Goal: Task Accomplishment & Management: Use online tool/utility

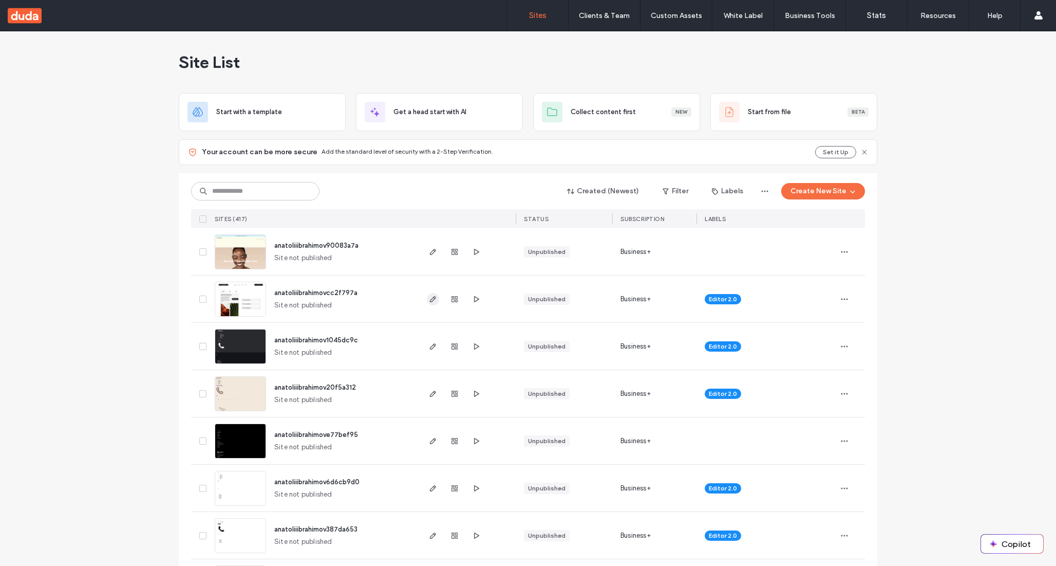
click at [427, 297] on span "button" at bounding box center [433, 299] width 12 height 12
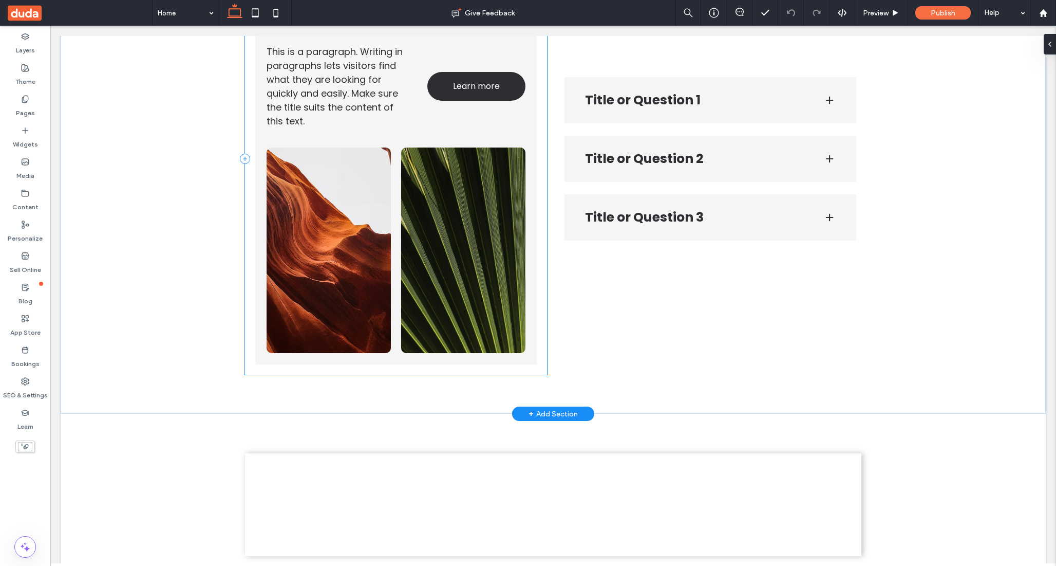
scroll to position [530, 0]
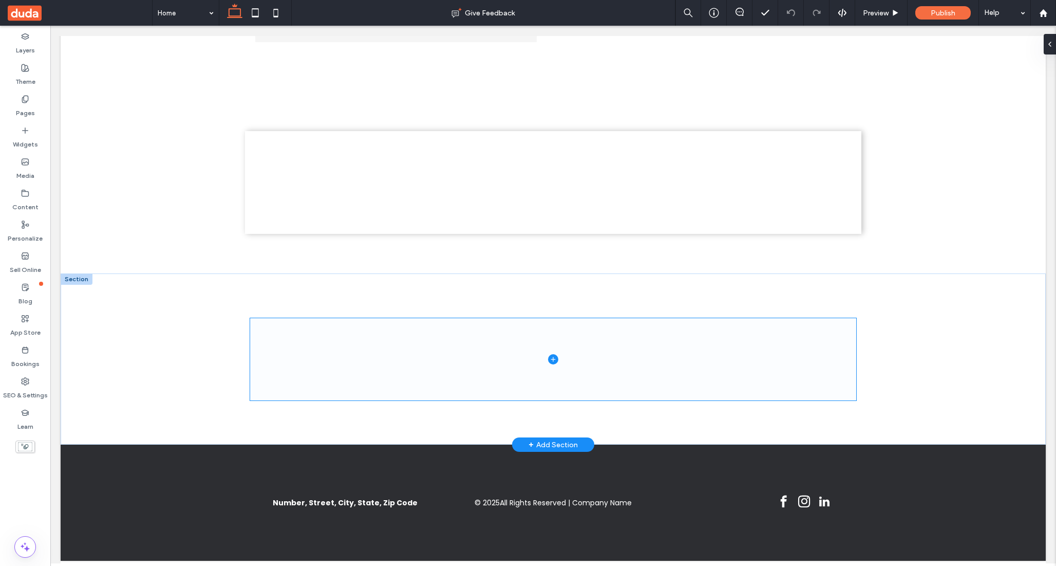
click at [379, 359] on span at bounding box center [553, 359] width 606 height 82
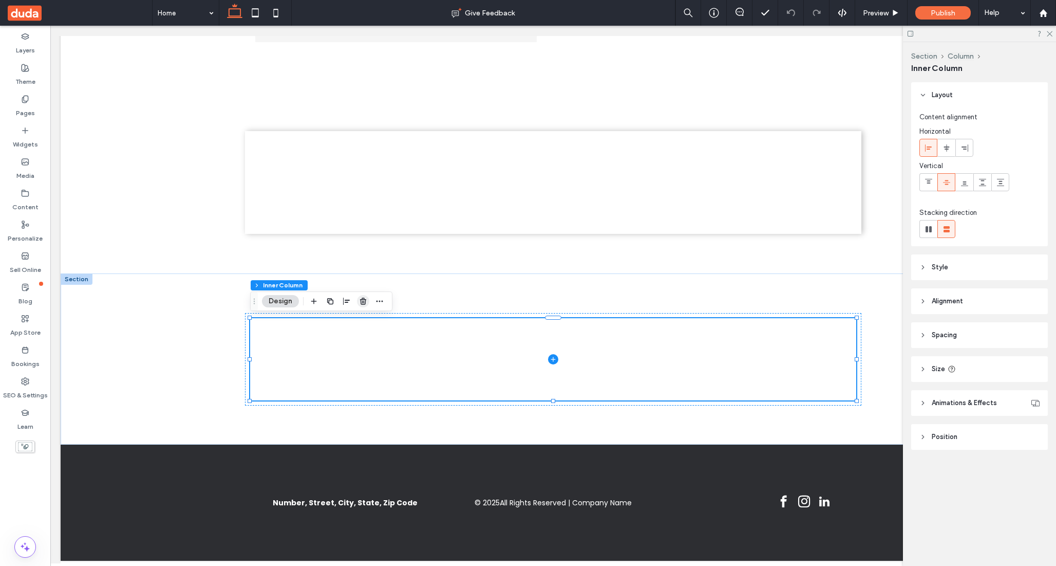
click at [365, 301] on use "button" at bounding box center [363, 300] width 6 height 7
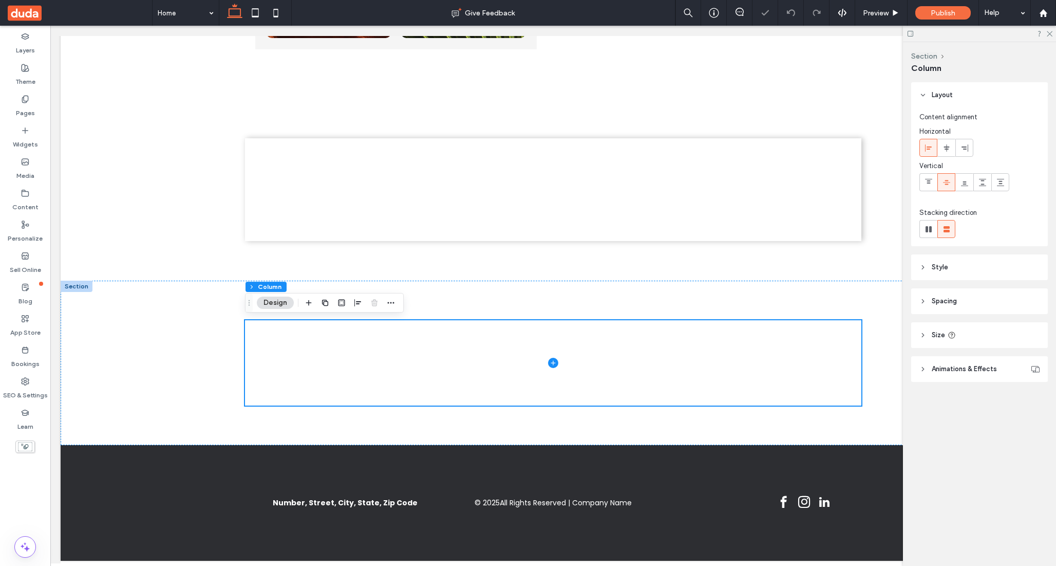
scroll to position [523, 0]
click at [554, 361] on icon at bounding box center [553, 363] width 10 height 10
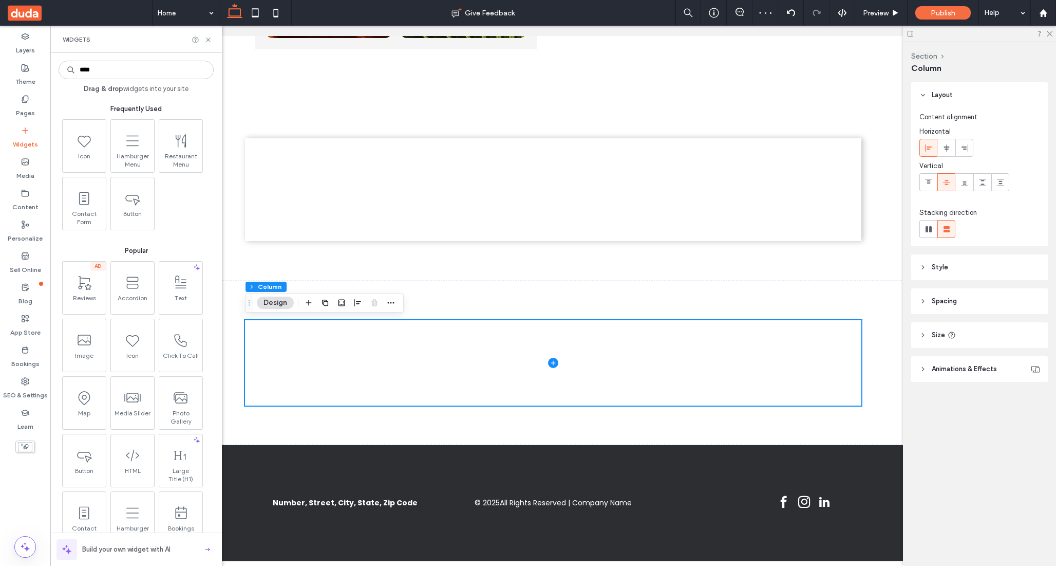
type input "*****"
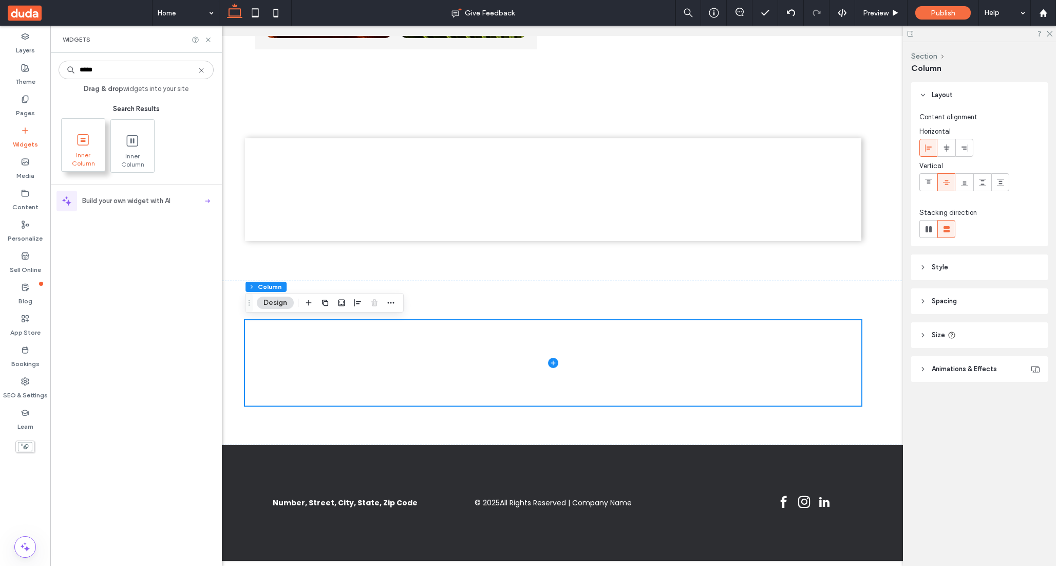
click at [89, 134] on icon at bounding box center [83, 139] width 16 height 16
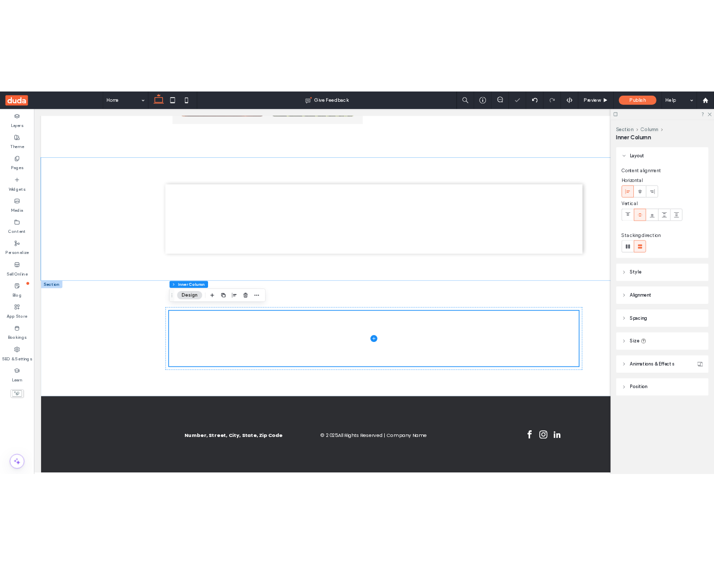
scroll to position [530, 0]
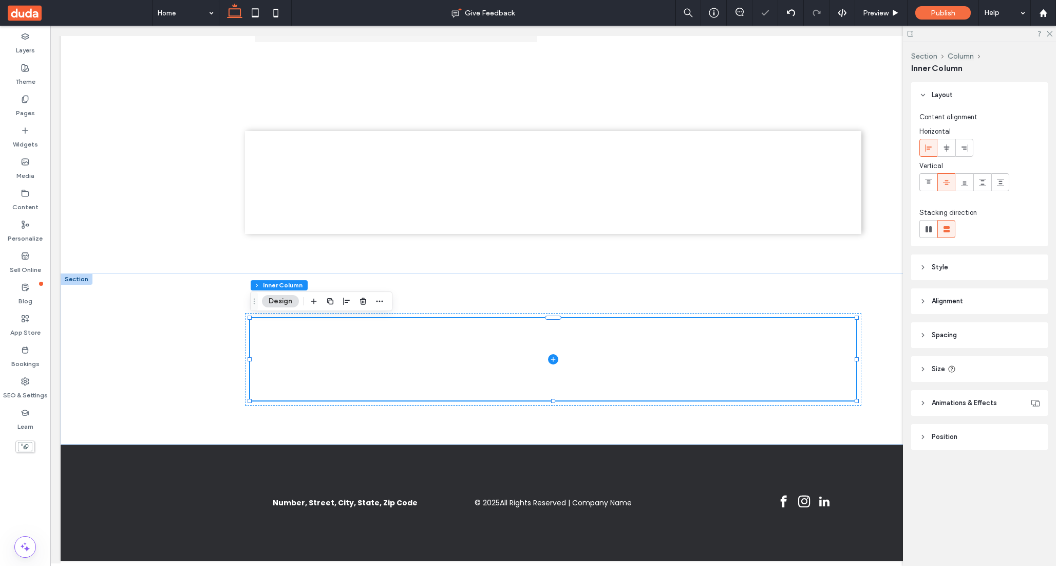
click at [960, 332] on header "Spacing" at bounding box center [979, 335] width 137 height 26
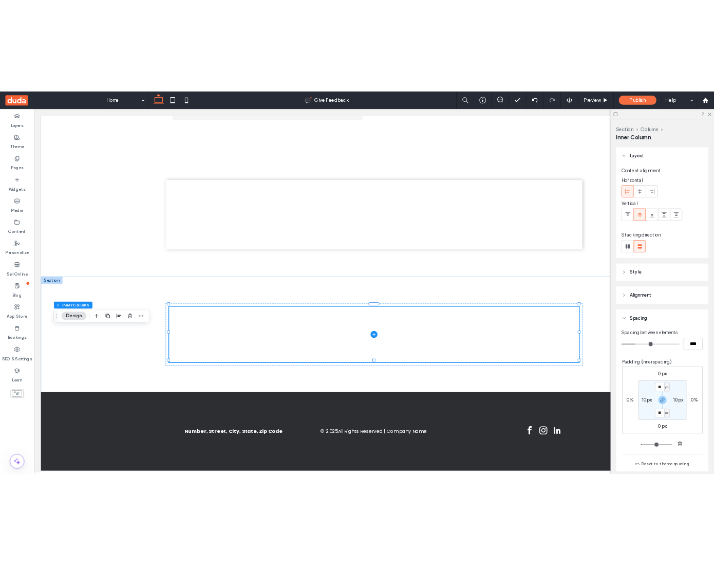
scroll to position [451, 0]
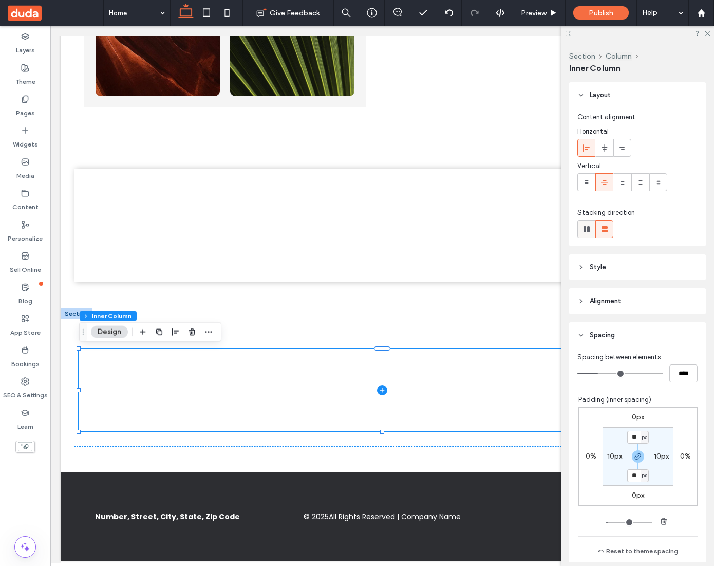
click at [588, 231] on use at bounding box center [587, 229] width 6 height 6
type input "*"
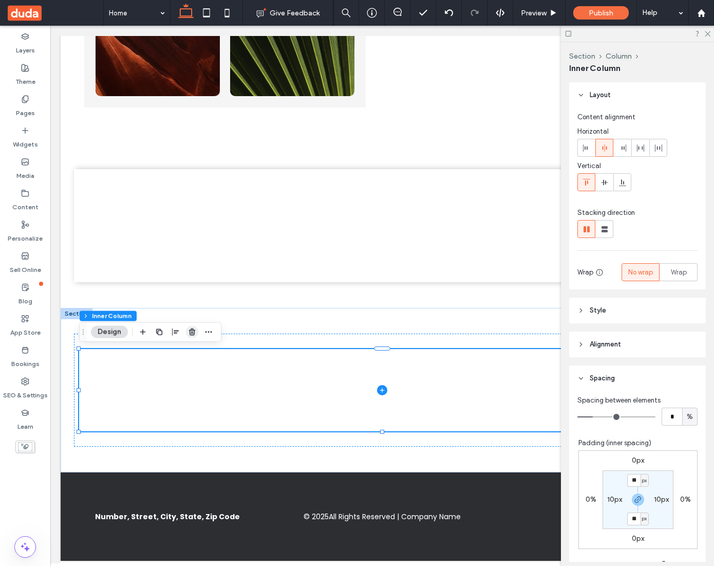
click at [191, 332] on icon "button" at bounding box center [192, 332] width 8 height 8
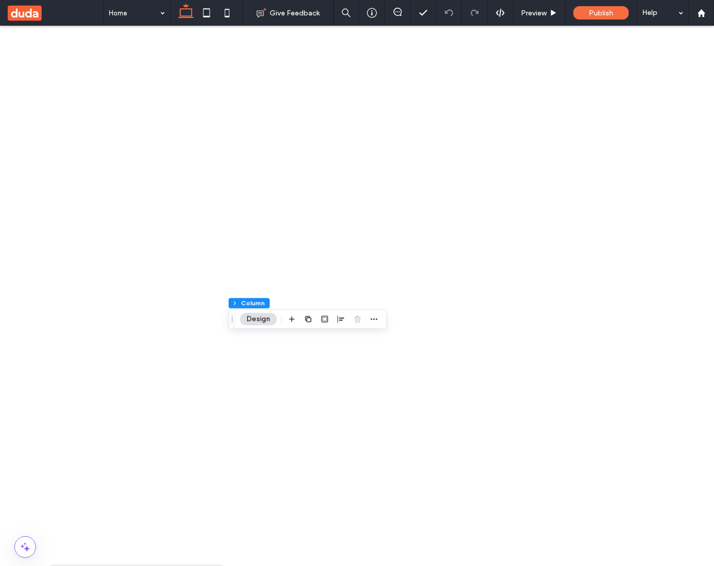
type input "*****"
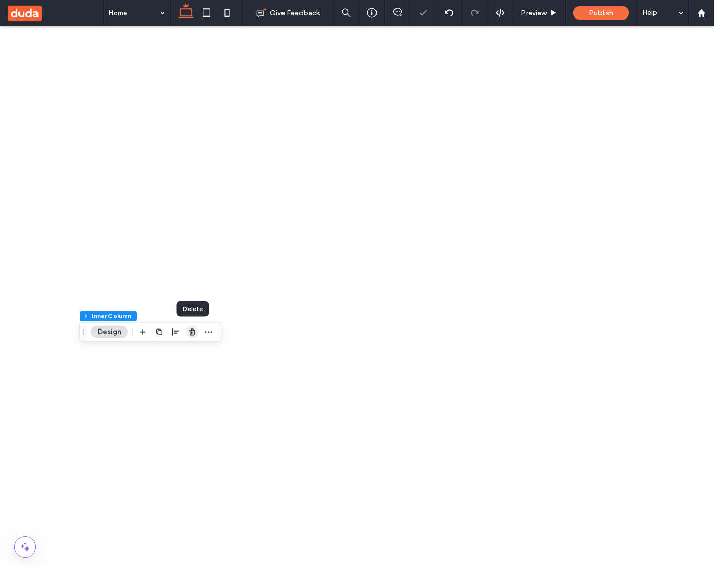
click at [193, 333] on use "button" at bounding box center [192, 331] width 6 height 7
type input "***"
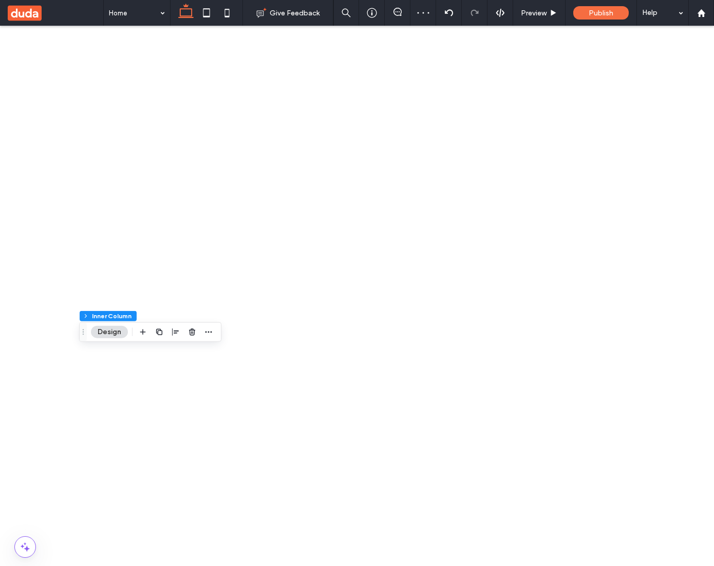
type input "***"
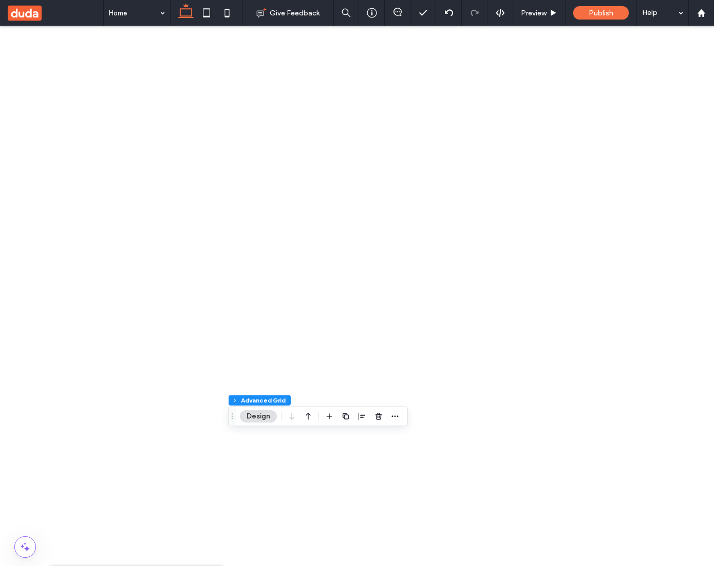
type input "*****"
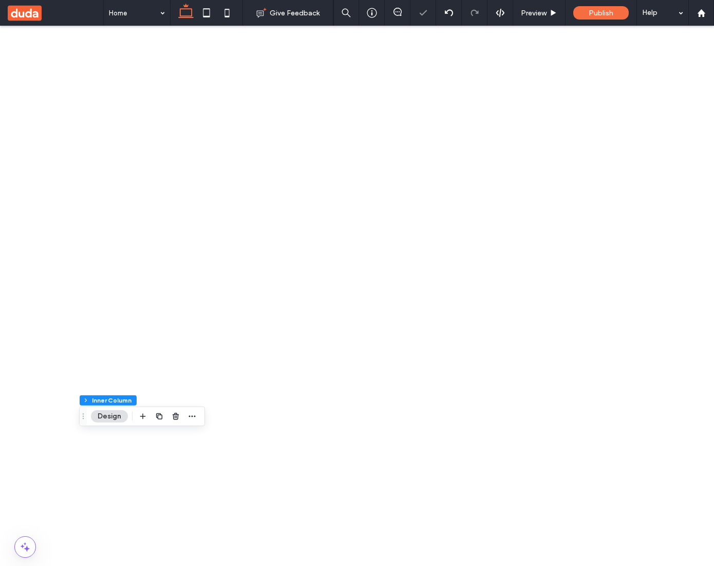
scroll to position [130, 0]
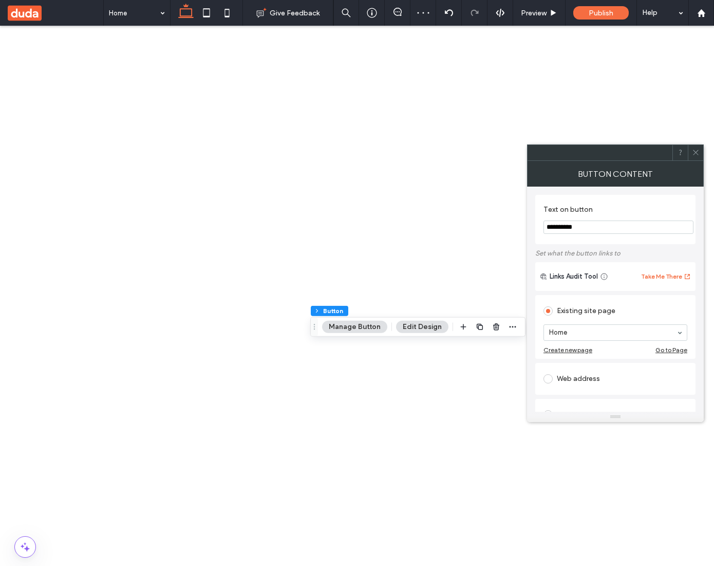
click at [703, 152] on div at bounding box center [615, 152] width 177 height 16
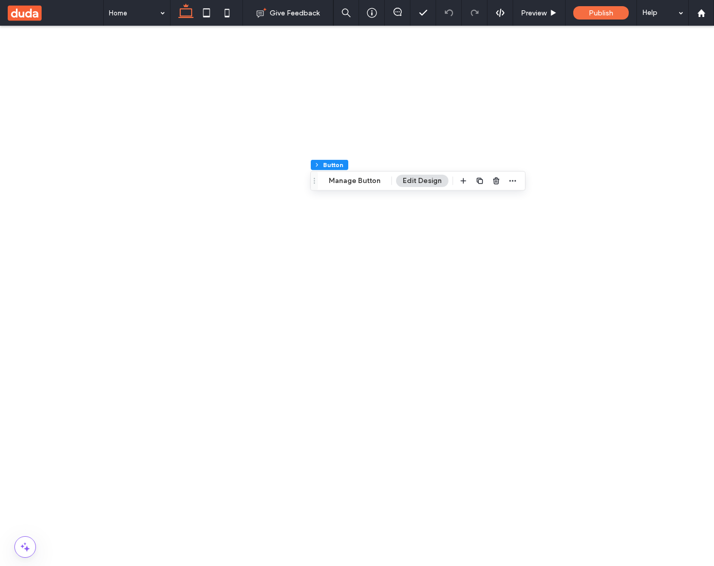
type input "**"
type input "****"
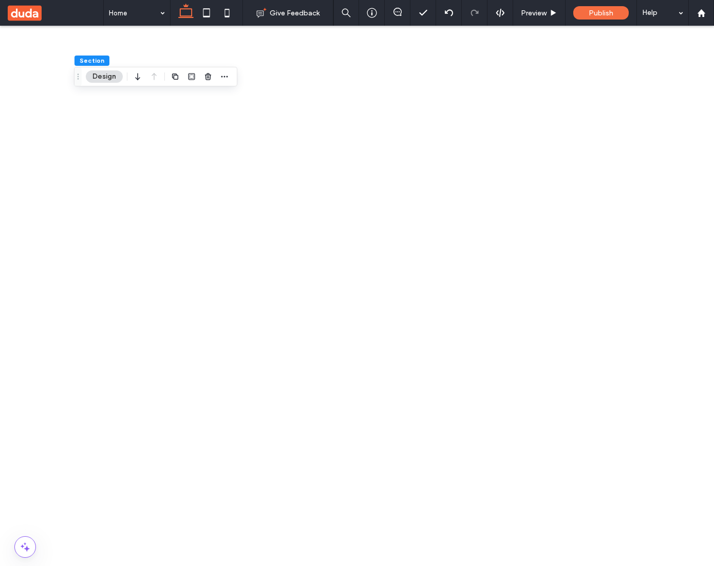
scroll to position [323, 0]
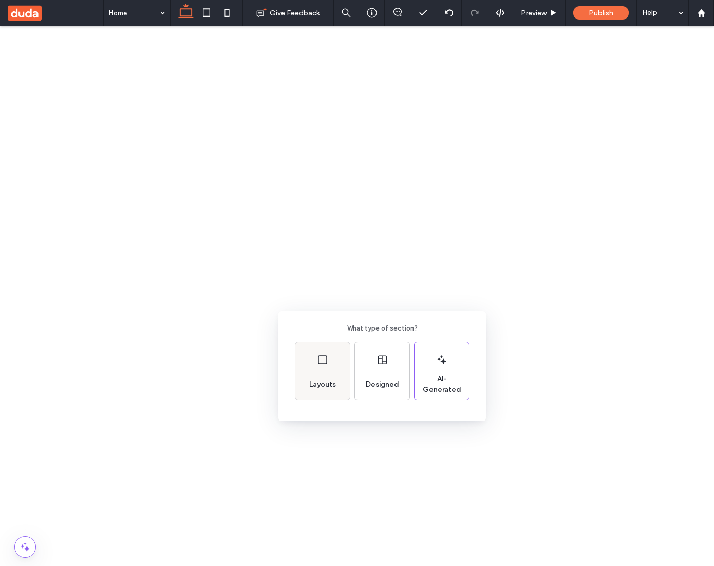
click at [346, 368] on div "Layouts" at bounding box center [322, 371] width 54 height 58
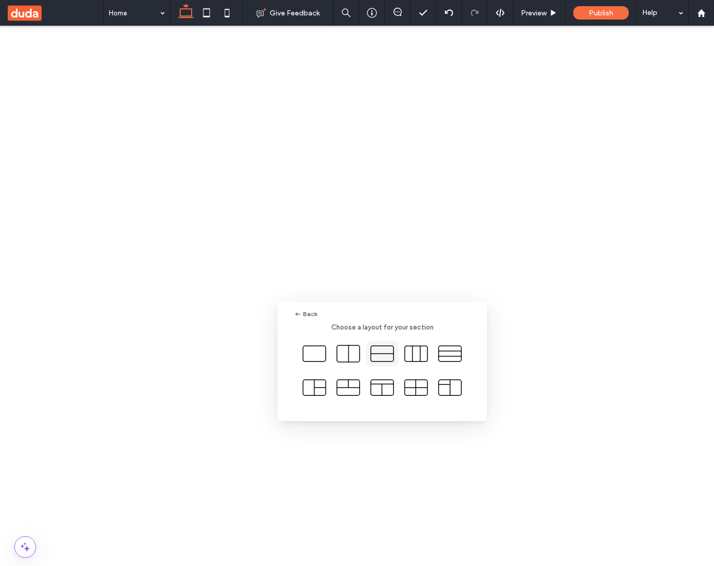
click at [372, 353] on use at bounding box center [382, 352] width 23 height 15
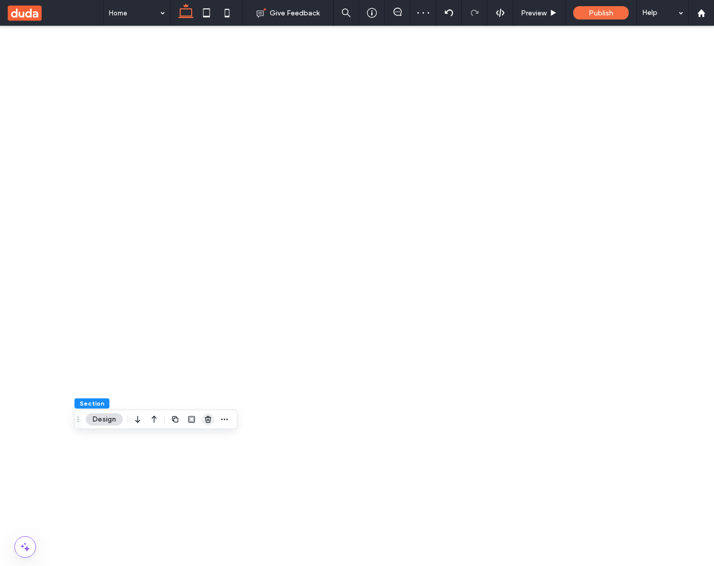
click at [210, 420] on icon "button" at bounding box center [208, 419] width 8 height 8
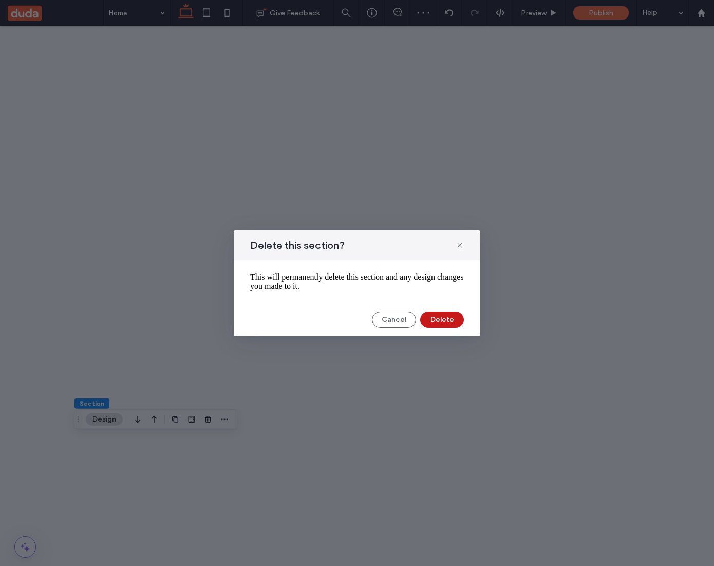
click at [442, 323] on button "Delete" at bounding box center [442, 319] width 44 height 16
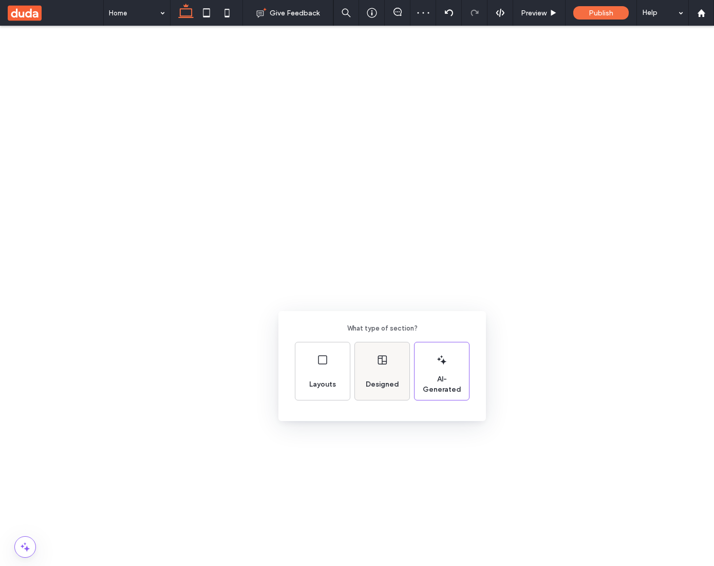
click at [387, 389] on span "Designed" at bounding box center [383, 384] width 42 height 10
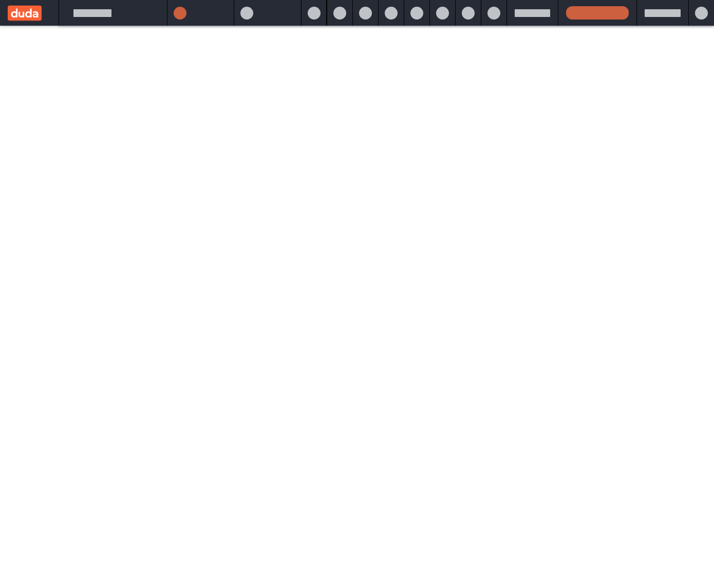
scroll to position [0, 0]
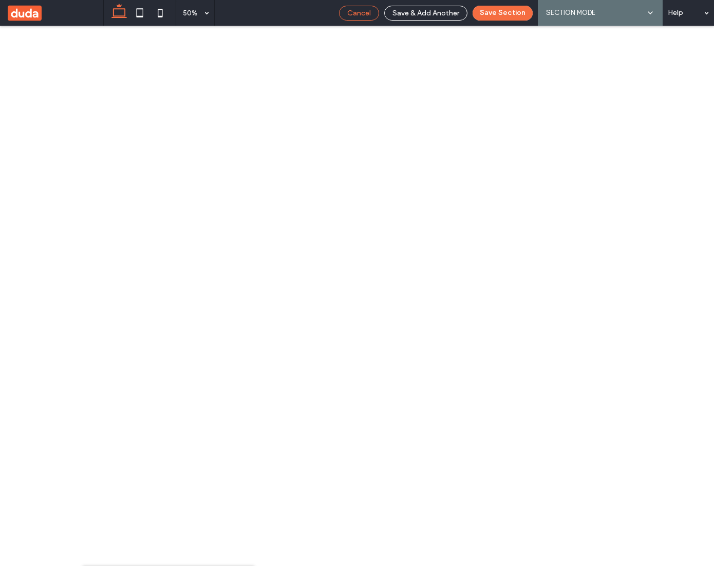
click at [365, 10] on span "Cancel" at bounding box center [359, 13] width 24 height 9
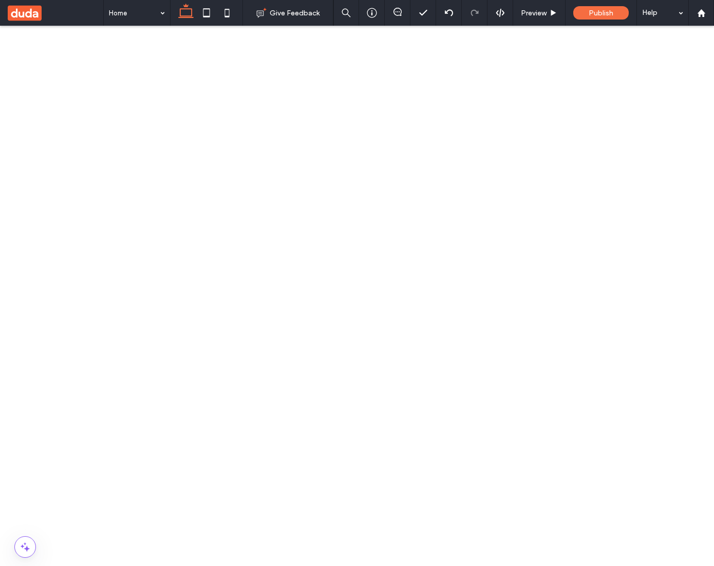
click at [473, 110] on icon "button" at bounding box center [471, 107] width 8 height 8
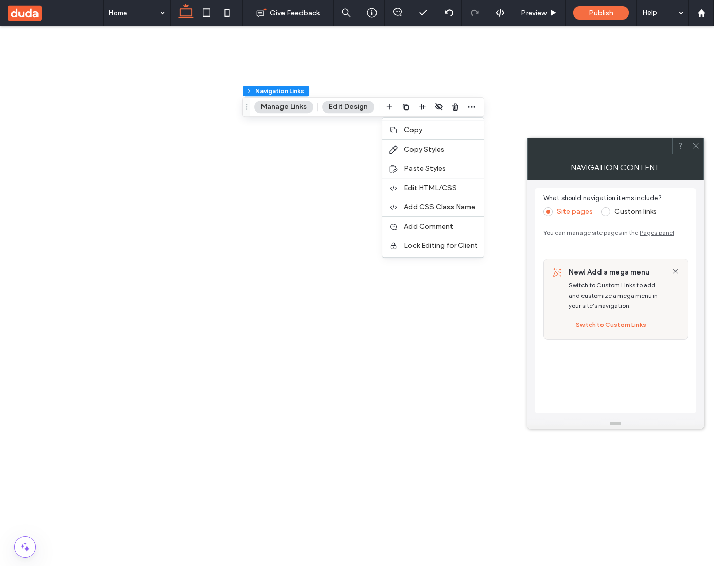
click at [629, 212] on label "Custom links" at bounding box center [635, 211] width 43 height 9
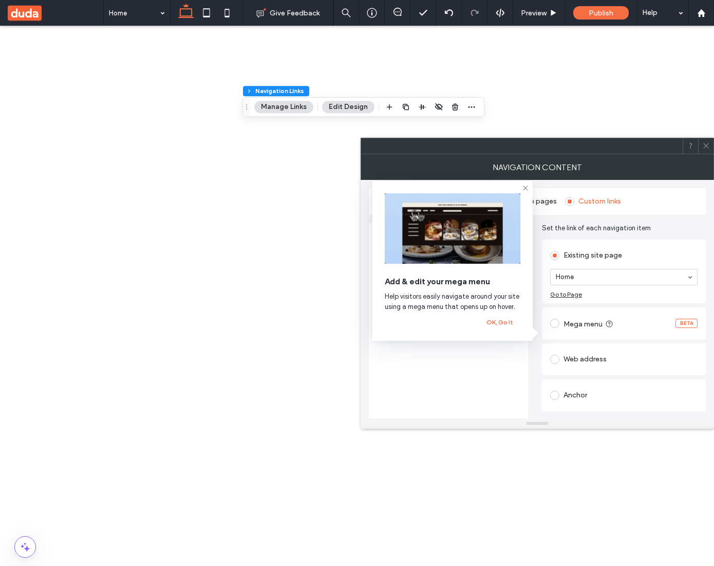
click at [392, 279] on span "Add & edit your mega menu" at bounding box center [453, 281] width 136 height 11
click at [528, 187] on icon at bounding box center [525, 188] width 8 height 8
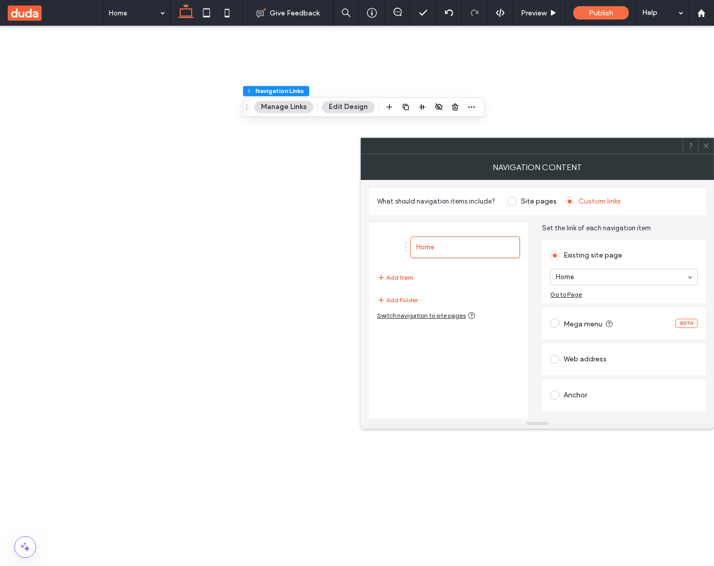
click at [710, 147] on div at bounding box center [705, 145] width 15 height 15
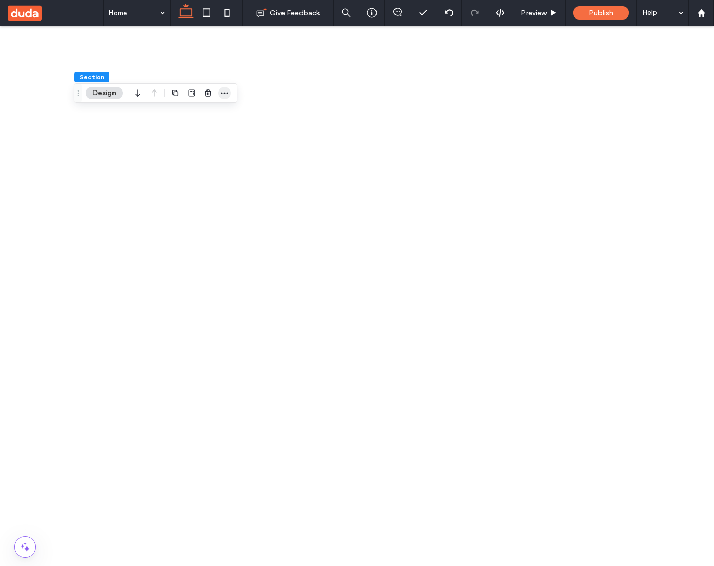
click at [222, 94] on icon "button" at bounding box center [224, 93] width 8 height 8
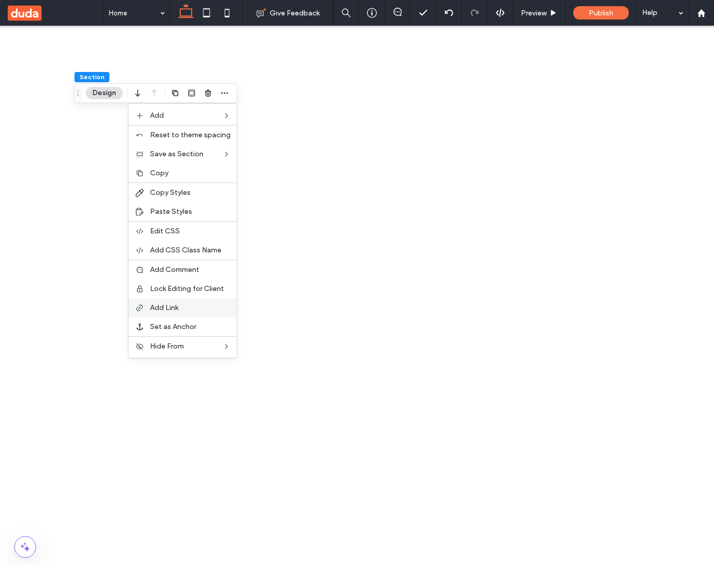
click at [192, 310] on label "Add Link" at bounding box center [190, 307] width 81 height 9
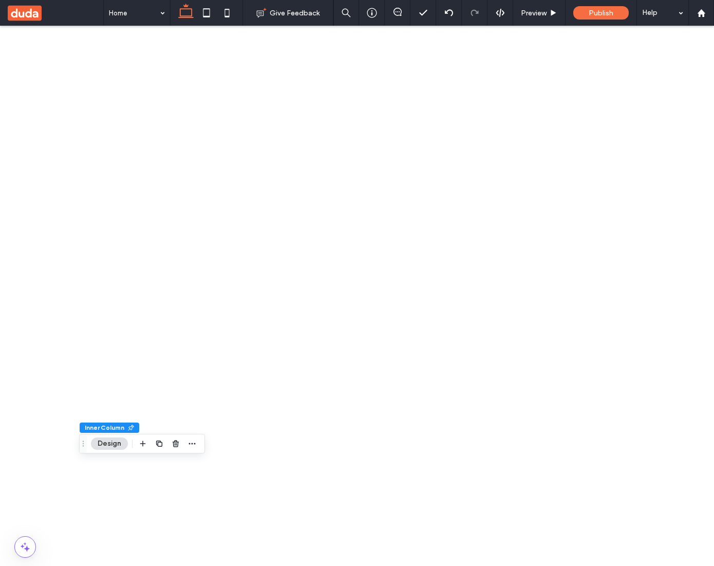
scroll to position [597, 0]
click at [175, 446] on icon "button" at bounding box center [176, 443] width 8 height 8
click at [203, 449] on span "button" at bounding box center [208, 455] width 12 height 12
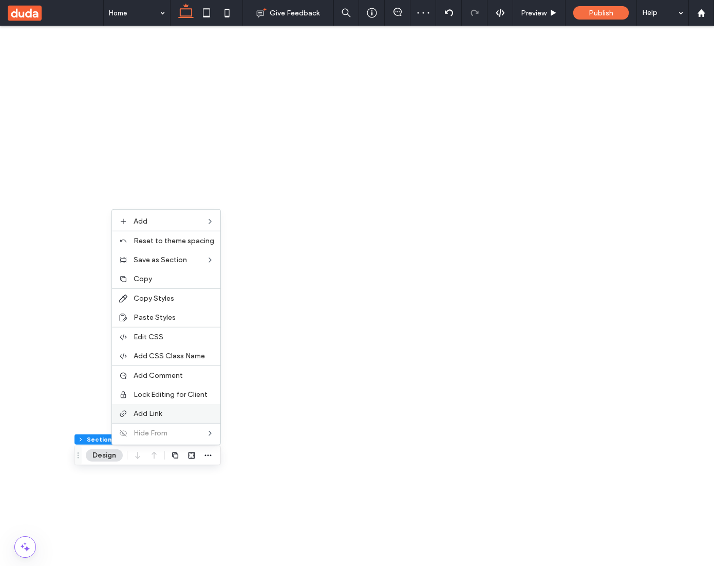
click at [174, 410] on label "Add Link" at bounding box center [174, 413] width 81 height 9
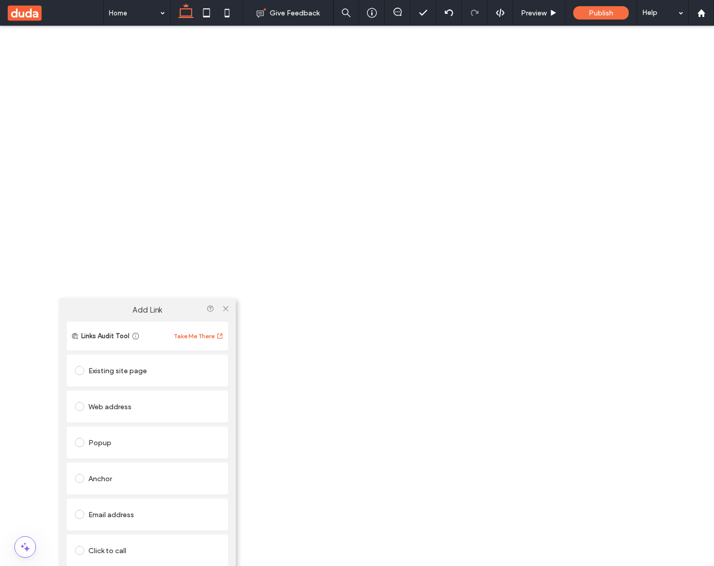
click at [150, 308] on label "Add Link" at bounding box center [147, 309] width 162 height 9
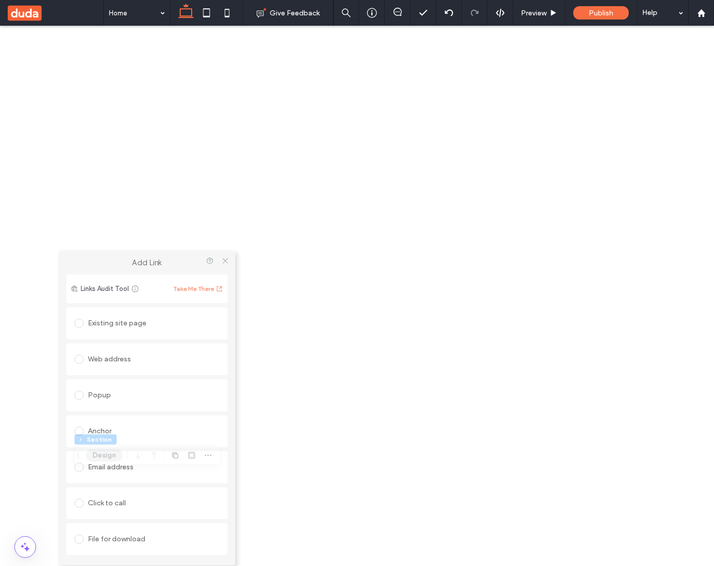
drag, startPoint x: 148, startPoint y: 308, endPoint x: 148, endPoint y: 298, distance: 10.3
click at [148, 298] on div "Add Link Links Audit Tool Take Me There Existing site page Web address Popup An…" at bounding box center [147, 408] width 177 height 314
click at [228, 262] on icon at bounding box center [225, 261] width 8 height 8
